Goal: Check status: Check status

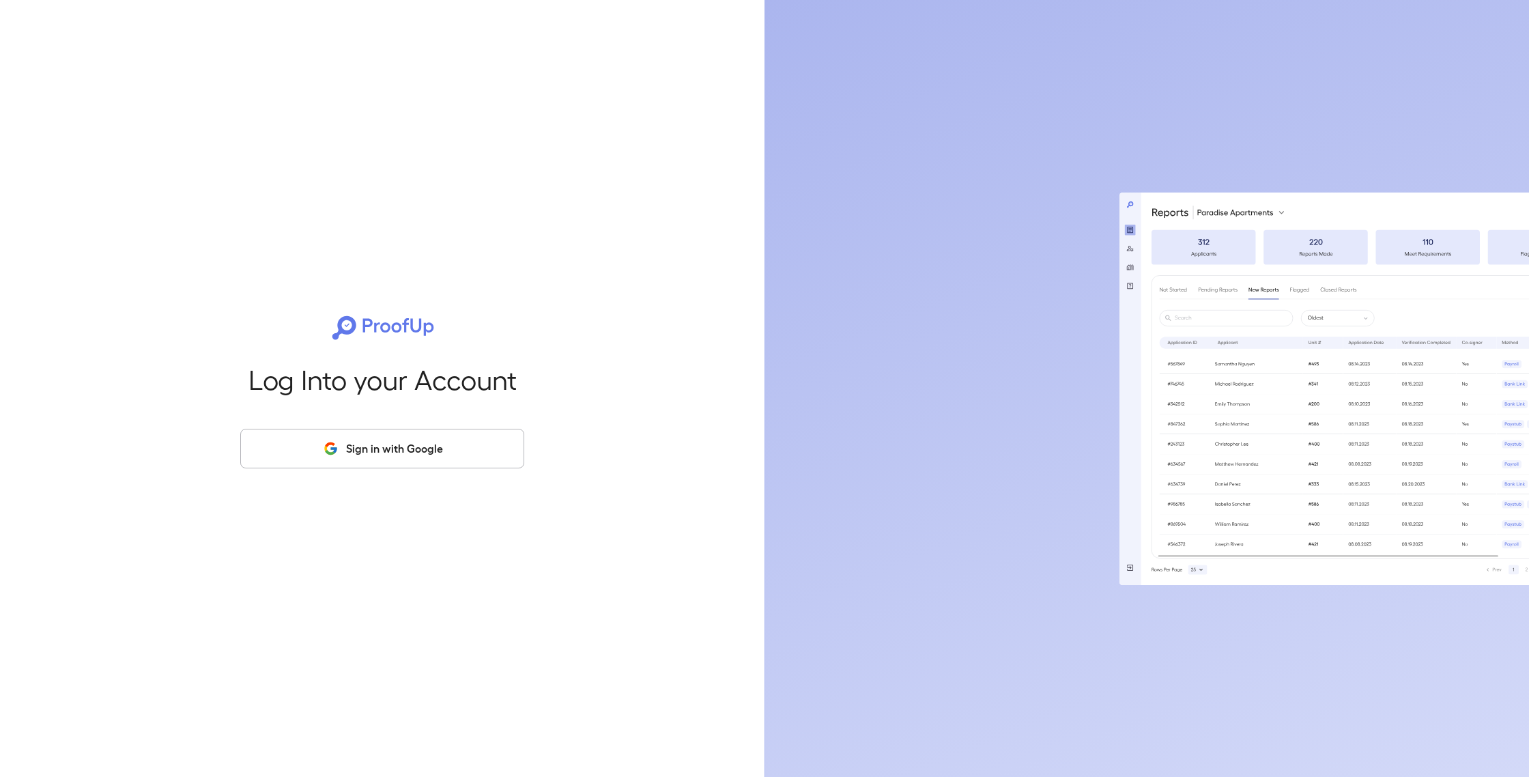
click at [423, 454] on button "Sign in with Google" at bounding box center [382, 449] width 284 height 40
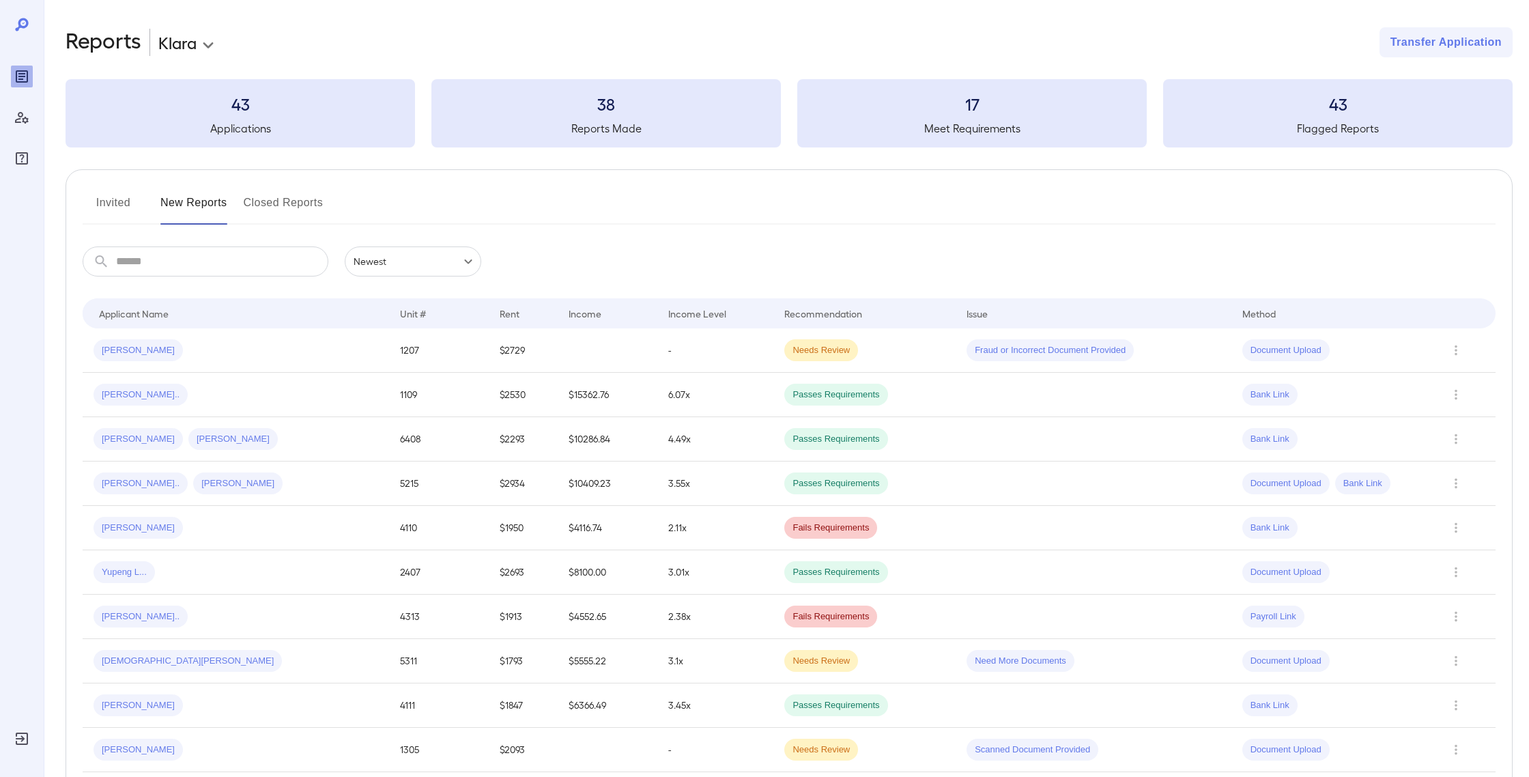
click at [208, 254] on input "text" at bounding box center [222, 261] width 212 height 30
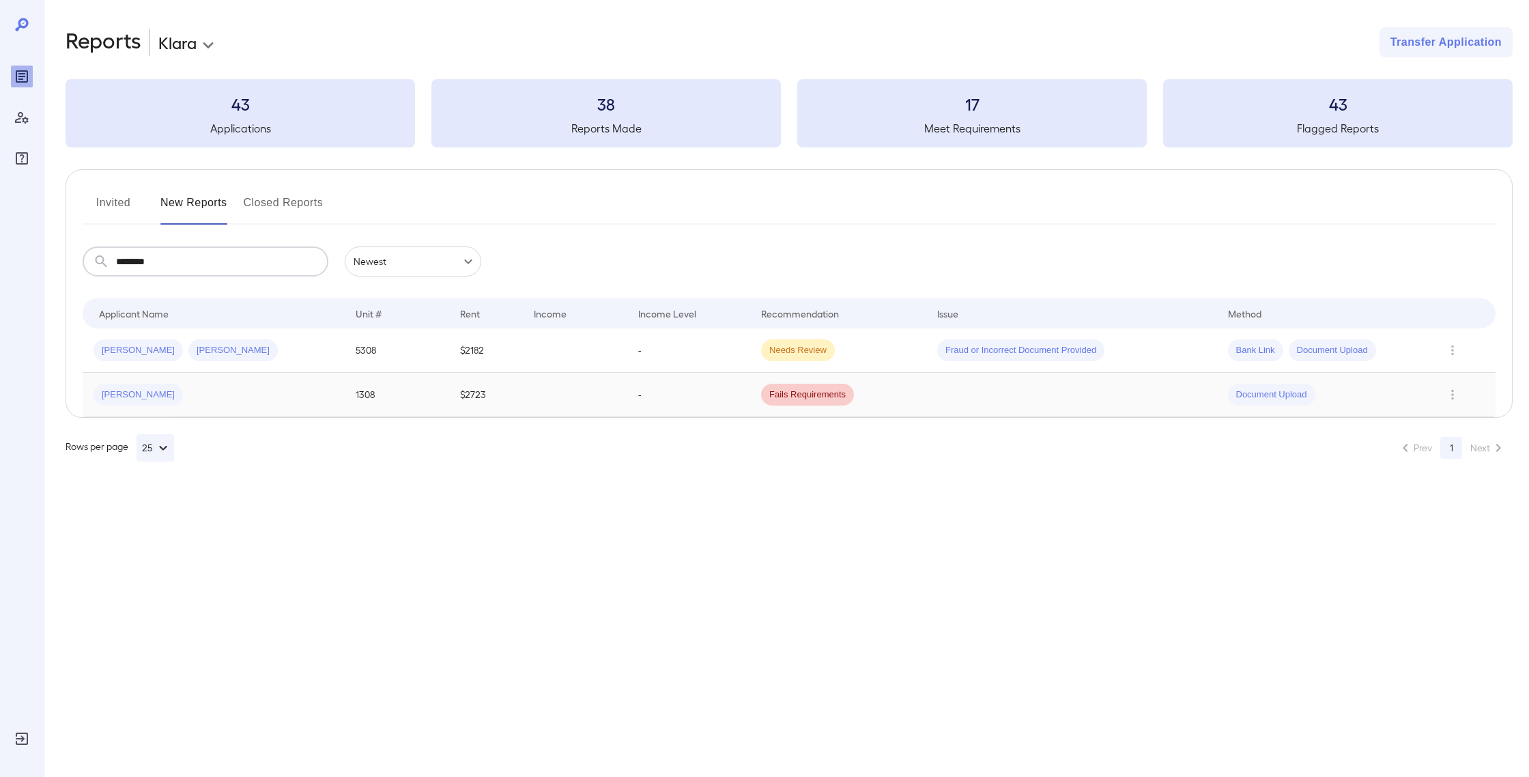
type input "********"
click at [274, 396] on div "[PERSON_NAME]" at bounding box center [214, 395] width 240 height 22
